Goal: Transaction & Acquisition: Purchase product/service

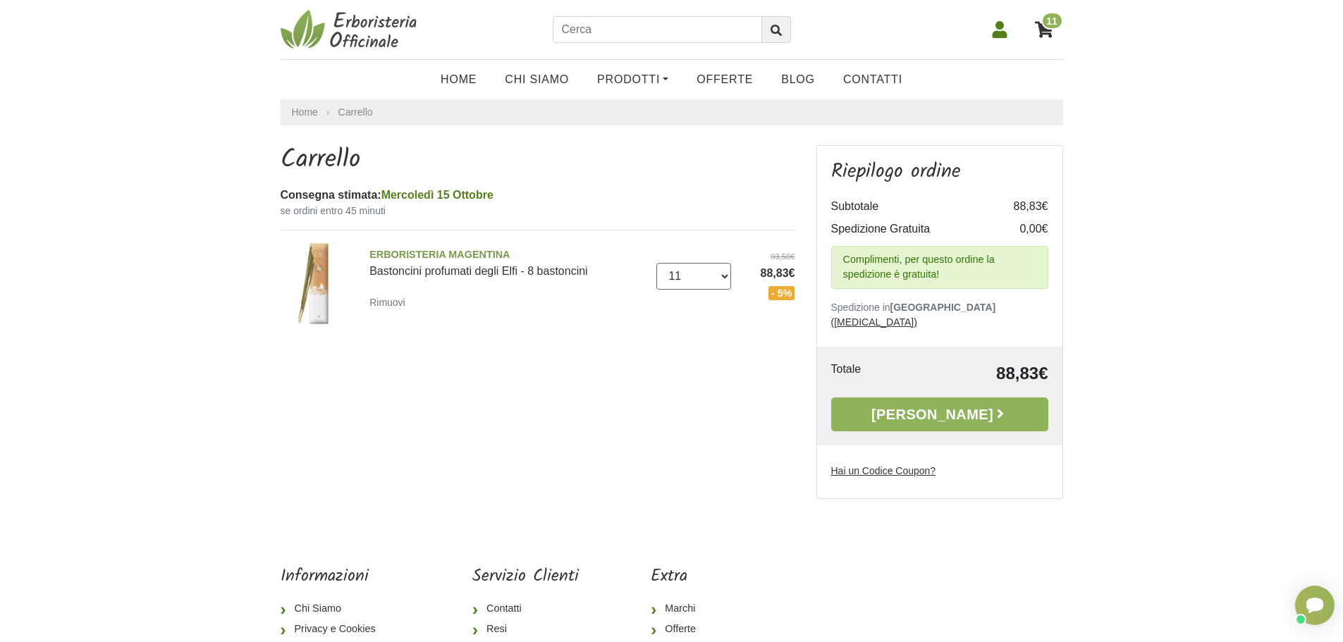
click at [729, 286] on select "0 ([GEOGRAPHIC_DATA]) 1 2 3 4 5 6 7 8 9 10 11" at bounding box center [694, 276] width 75 height 27
click at [398, 304] on small "Rimuovi" at bounding box center [388, 302] width 36 height 11
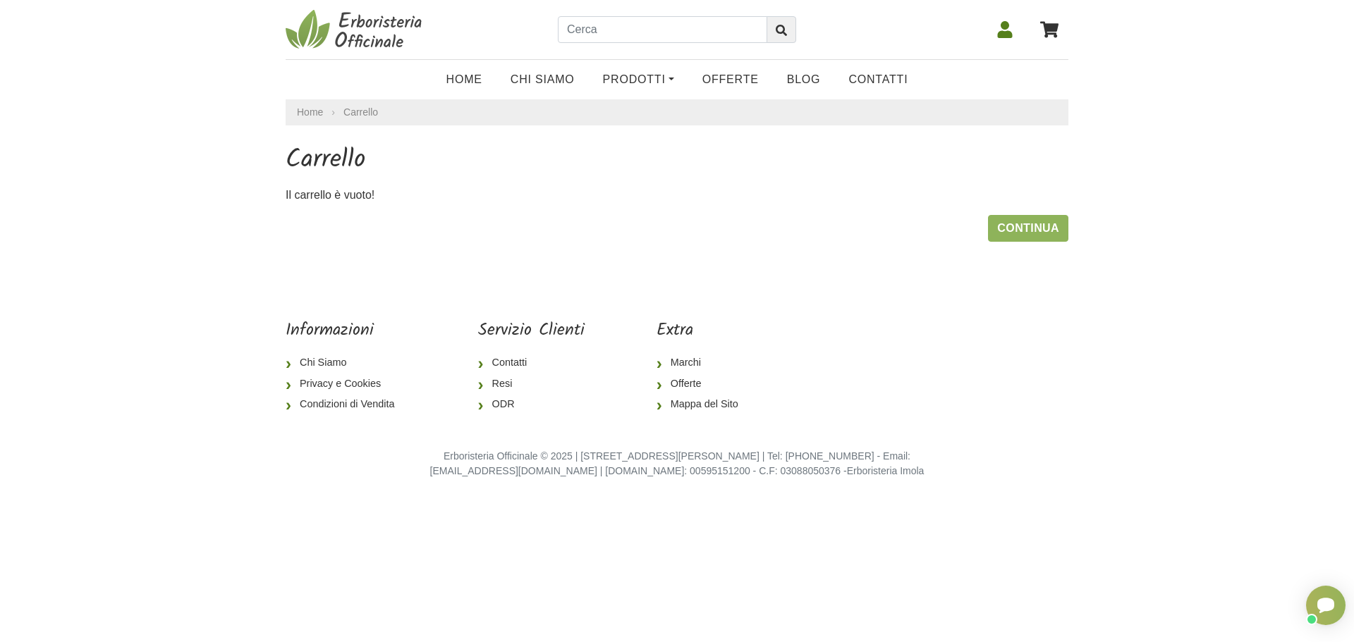
click at [353, 34] on img at bounding box center [356, 29] width 141 height 42
